Goal: Task Accomplishment & Management: Use online tool/utility

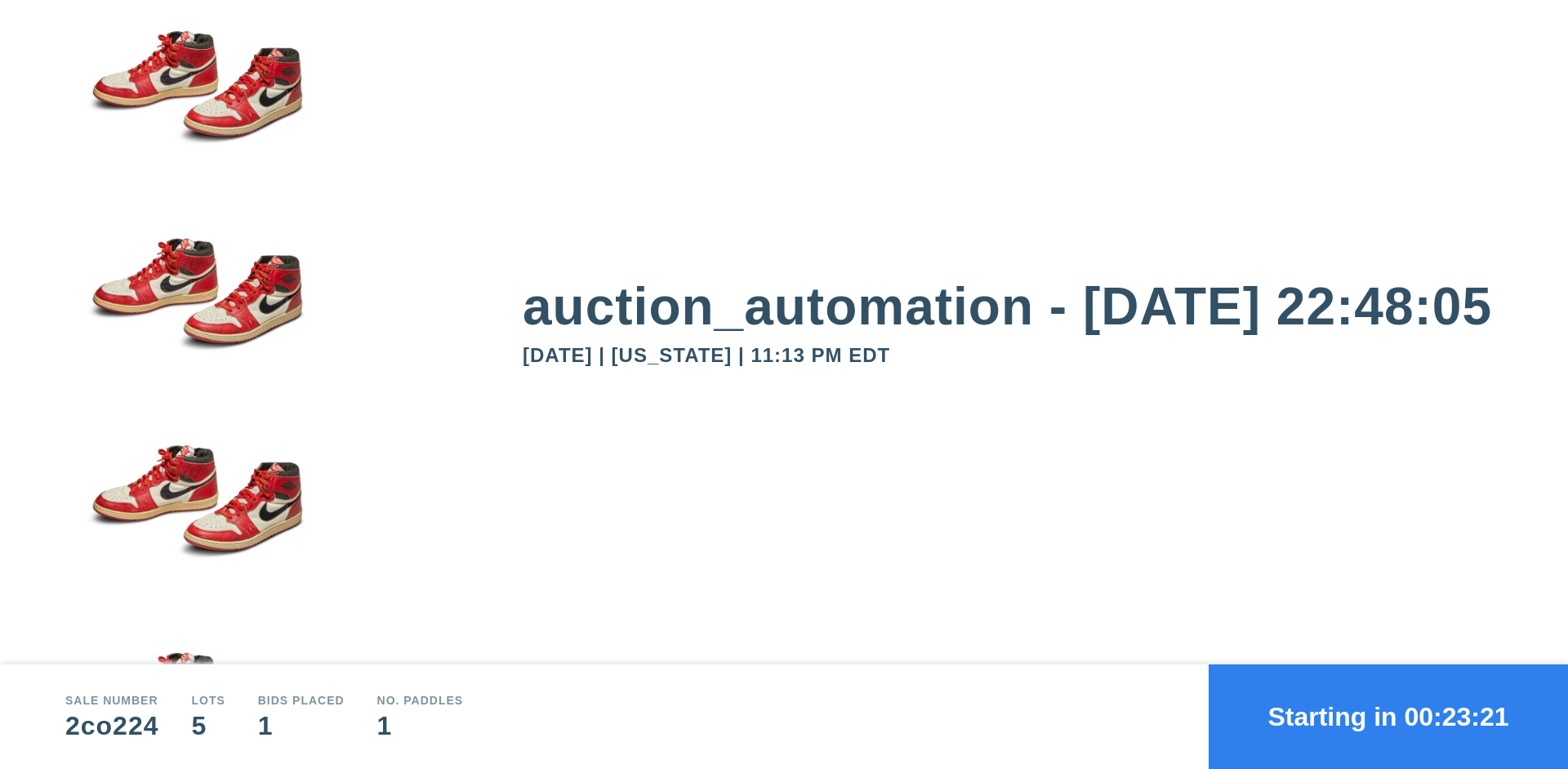
click at [1388, 716] on button "Starting in 00:23:21" at bounding box center [1387, 715] width 359 height 104
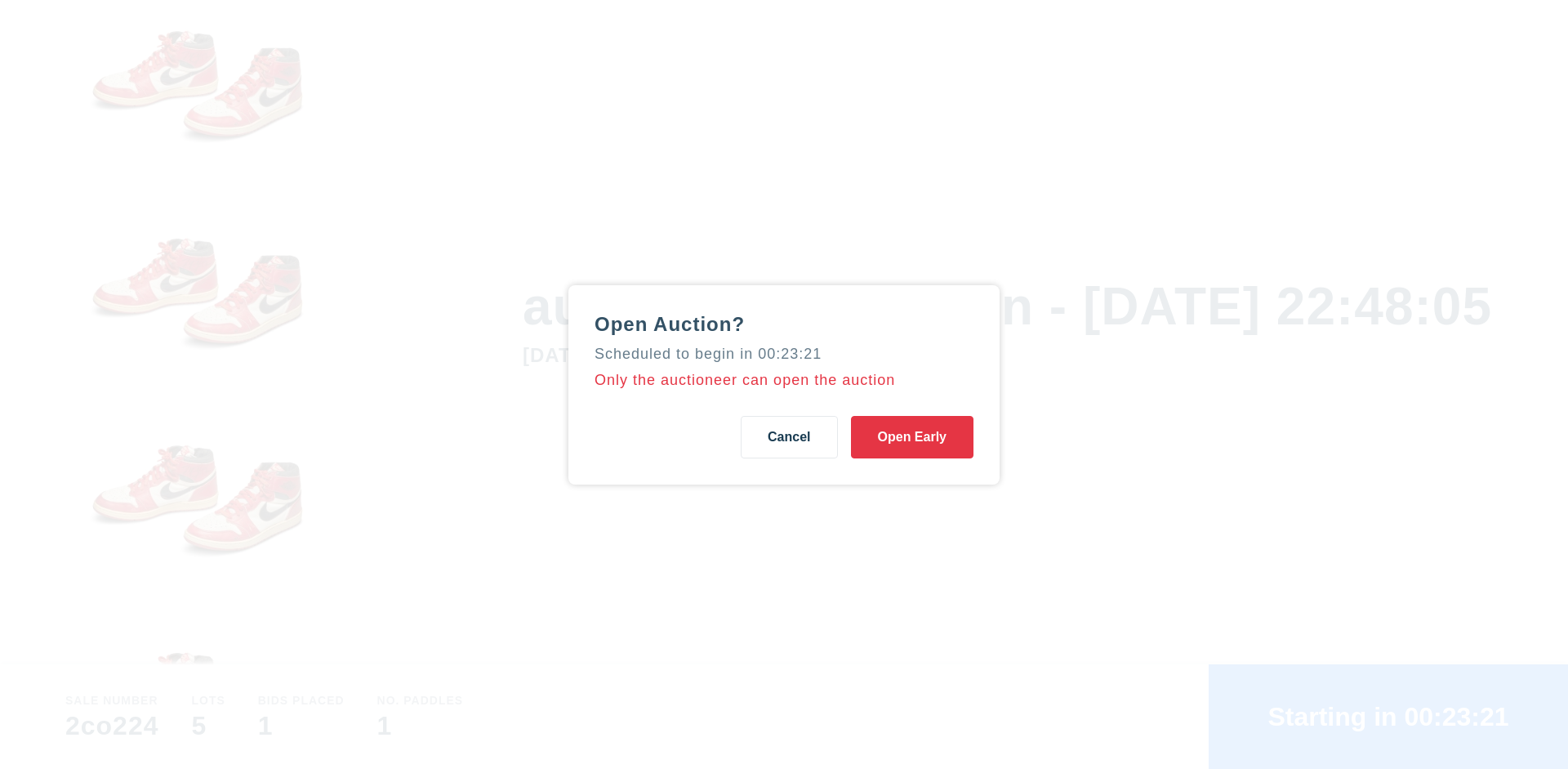
click at [912, 437] on button "Open Early" at bounding box center [912, 437] width 123 height 42
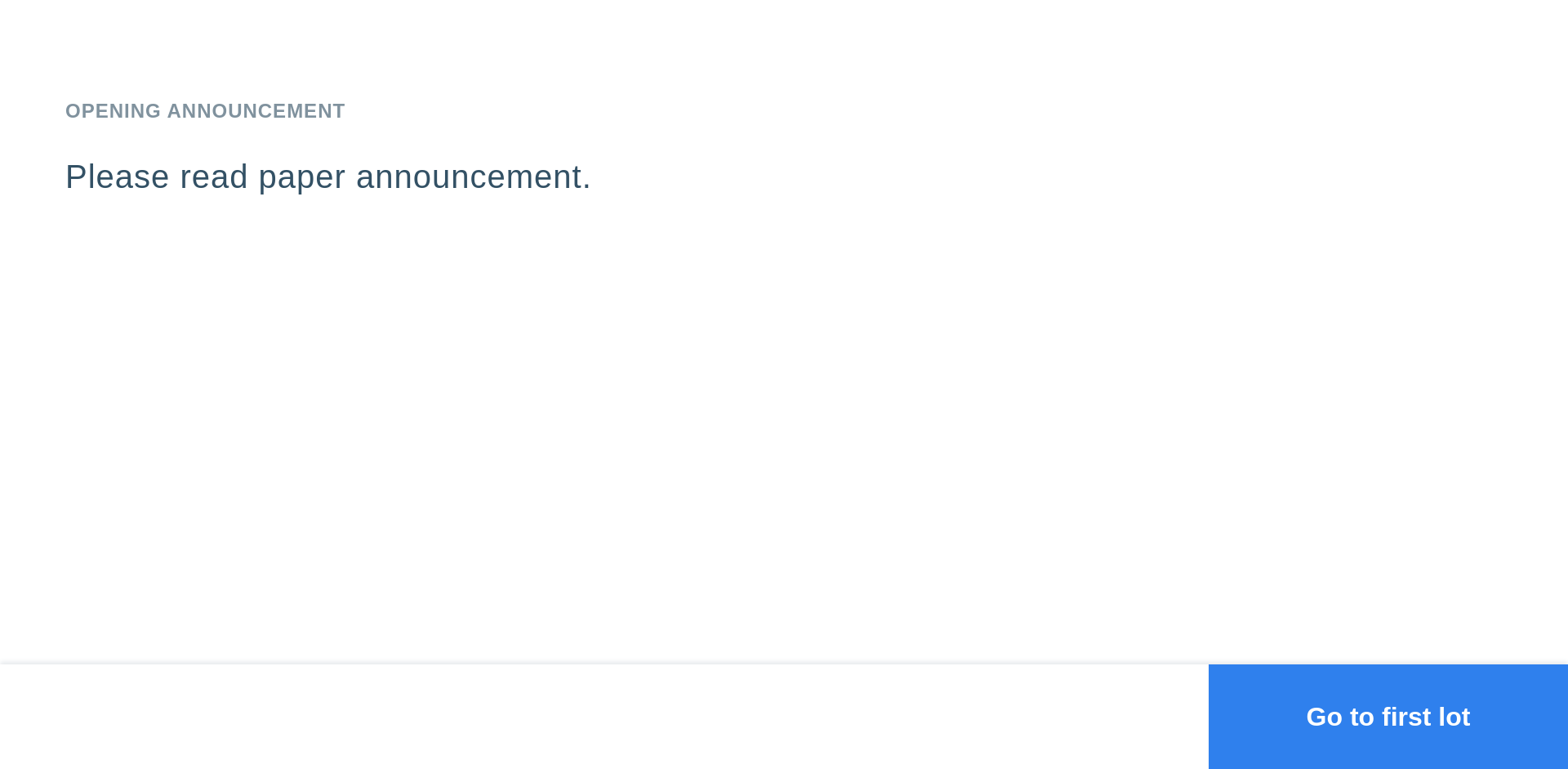
click at [1388, 716] on button "Go to first lot" at bounding box center [1387, 715] width 359 height 104
